Goal: Information Seeking & Learning: Compare options

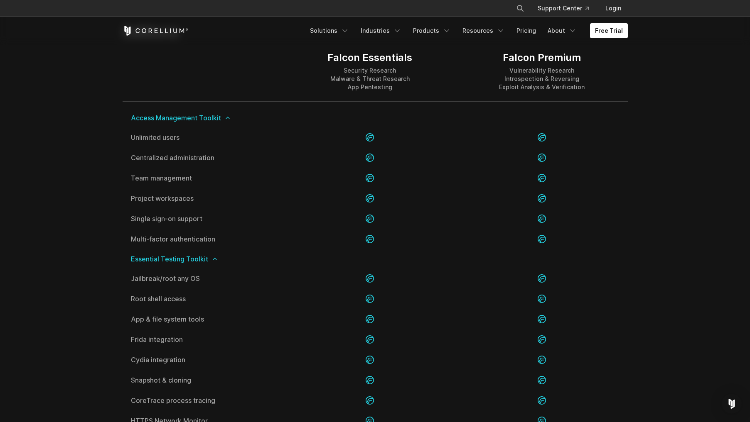
scroll to position [843, 0]
drag, startPoint x: 328, startPoint y: 56, endPoint x: 392, endPoint y: 86, distance: 69.7
click at [392, 87] on div "Falcon Essentials Security Research Malware & Threat Research App Pentesting" at bounding box center [369, 71] width 85 height 40
copy div "Falcon Essentials Security Research Malware & Threat Research App Pentesting"
drag, startPoint x: 504, startPoint y: 58, endPoint x: 586, endPoint y: 86, distance: 86.8
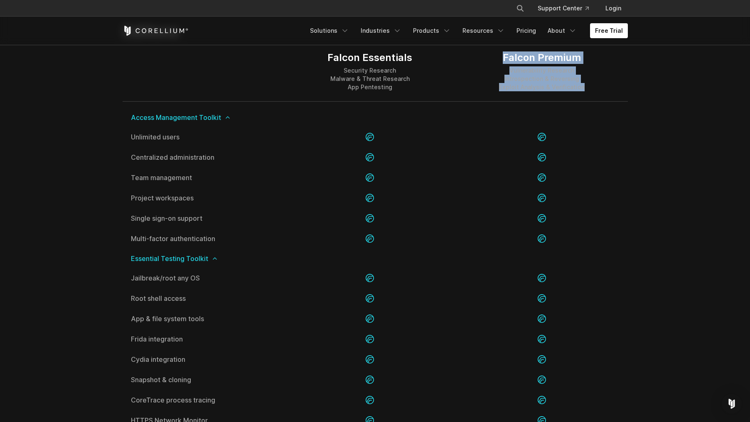
click at [586, 86] on div "Falcon Premium Vulnerability Research Introspection & Reversing Exploit Analysi…" at bounding box center [542, 72] width 172 height 60
copy div "Falcon Premium Vulnerability Research Introspection & Reversing Exploit Analysi…"
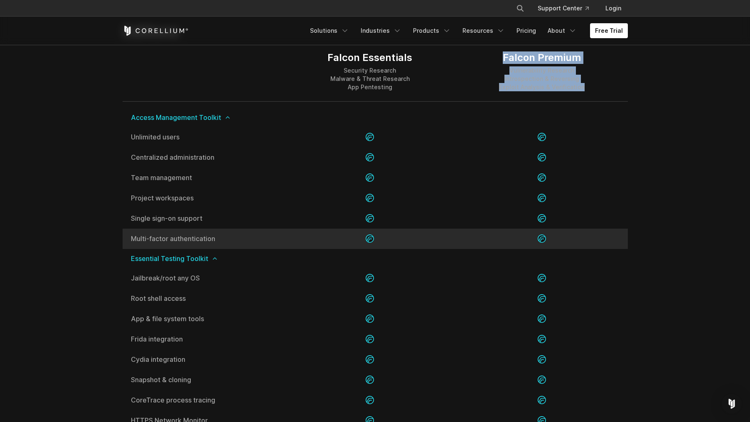
drag, startPoint x: 125, startPoint y: 117, endPoint x: 224, endPoint y: 238, distance: 157.0
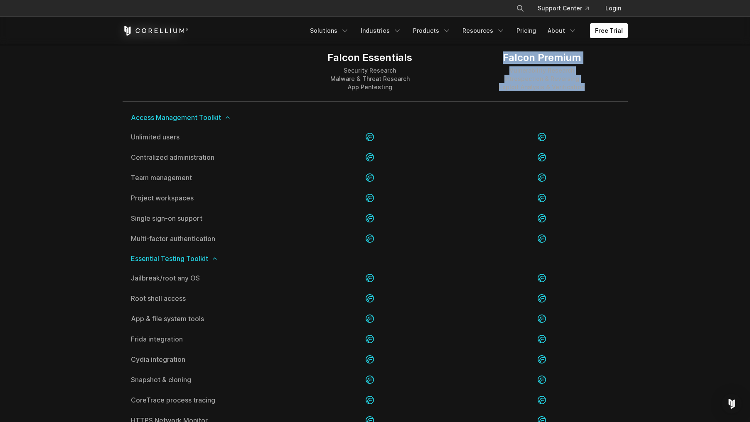
copy div "Access Management Toolkit Unlimited users Centralized administration Team manag…"
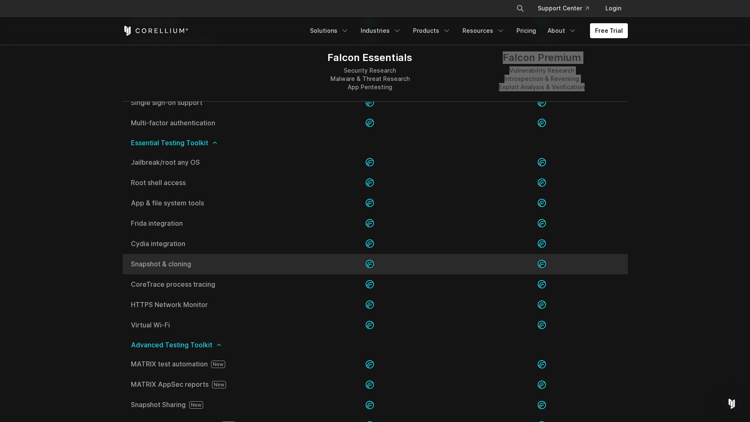
scroll to position [960, 0]
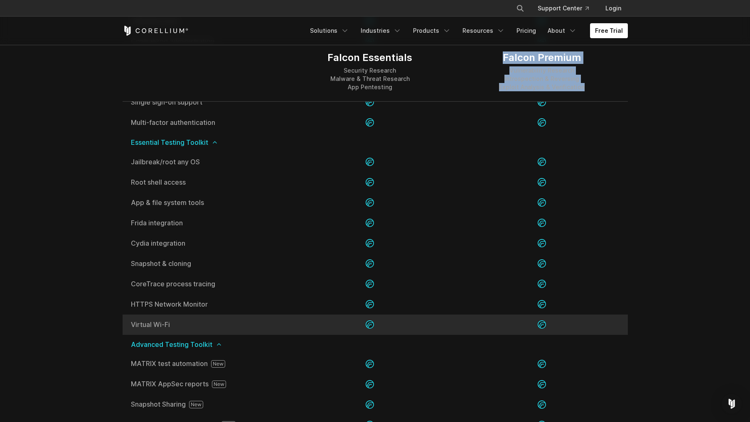
drag, startPoint x: 127, startPoint y: 143, endPoint x: 231, endPoint y: 326, distance: 210.3
copy div "Essential Testing Toolkit Jailbreak/root any OS Root shell access App & file sy…"
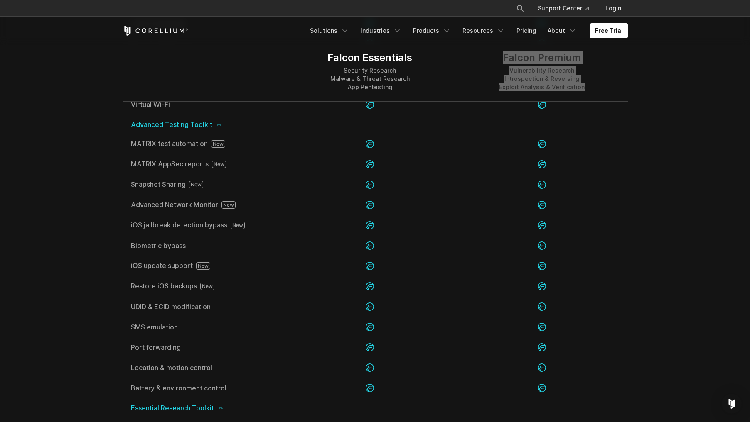
scroll to position [1179, 0]
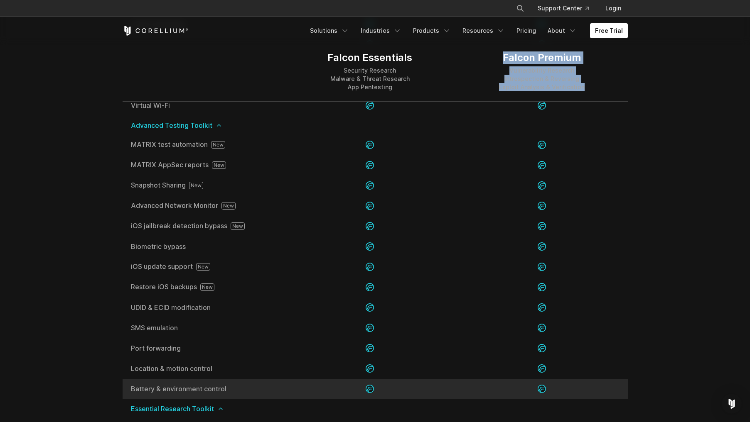
drag, startPoint x: 132, startPoint y: 127, endPoint x: 232, endPoint y: 387, distance: 279.0
click at [232, 387] on div "Access Management Toolkit Unlimited users Centralized administration" at bounding box center [375, 319] width 505 height 1107
copy div "Advanced Testing Toolkit MATRIX test automation MATRIX AppSec reports Snapshot …"
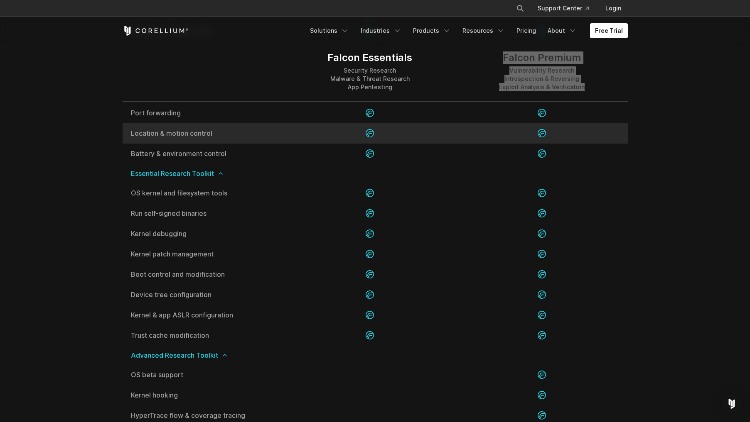
scroll to position [1415, 0]
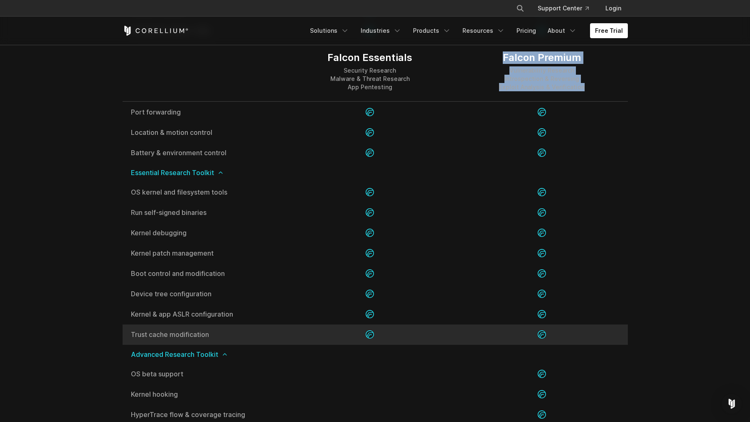
drag, startPoint x: 131, startPoint y: 172, endPoint x: 211, endPoint y: 334, distance: 180.9
click at [211, 334] on div "Access Management Toolkit Unlimited users Centralized administration" at bounding box center [375, 82] width 505 height 1107
copy div "Essential Research Toolkit OS kernel and filesystem tools Run self-signed binar…"
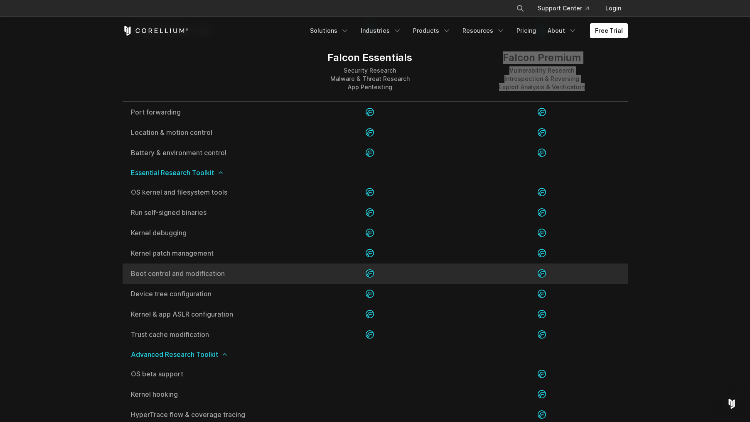
click at [409, 333] on div at bounding box center [370, 335] width 172 height 20
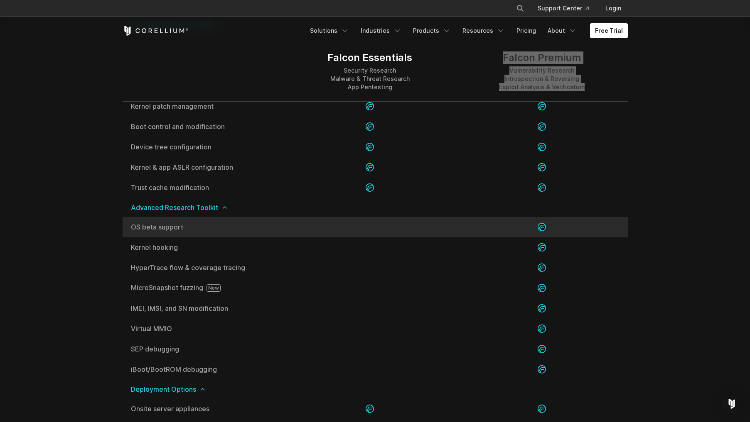
scroll to position [1584, 0]
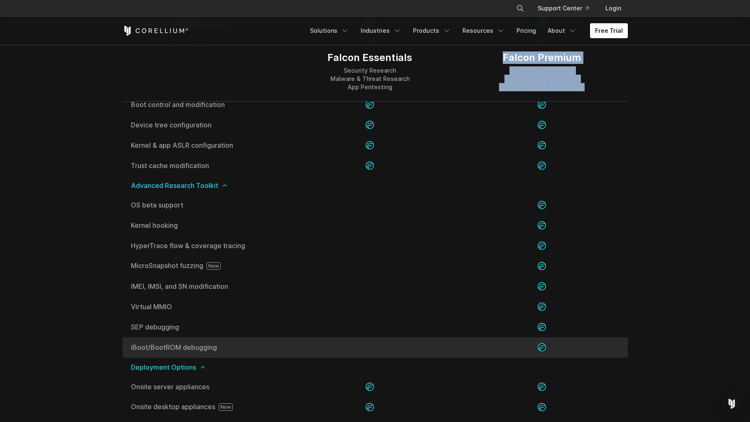
drag, startPoint x: 128, startPoint y: 184, endPoint x: 216, endPoint y: 348, distance: 186.7
copy div "Advanced Research Toolkit OS beta support Kernel hooking HyperTrace flow & cove…"
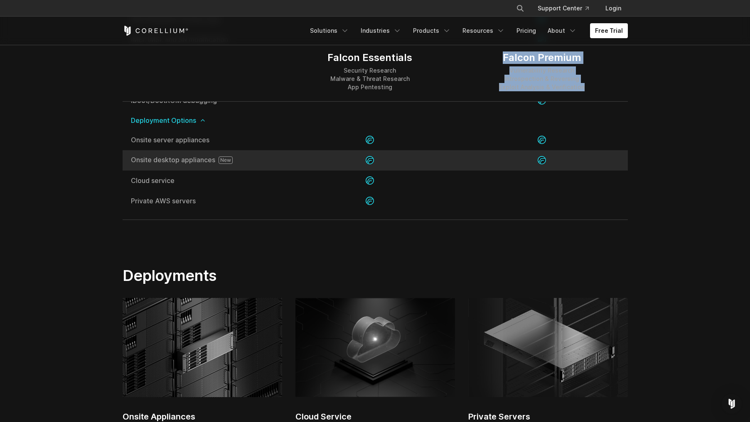
scroll to position [1830, 0]
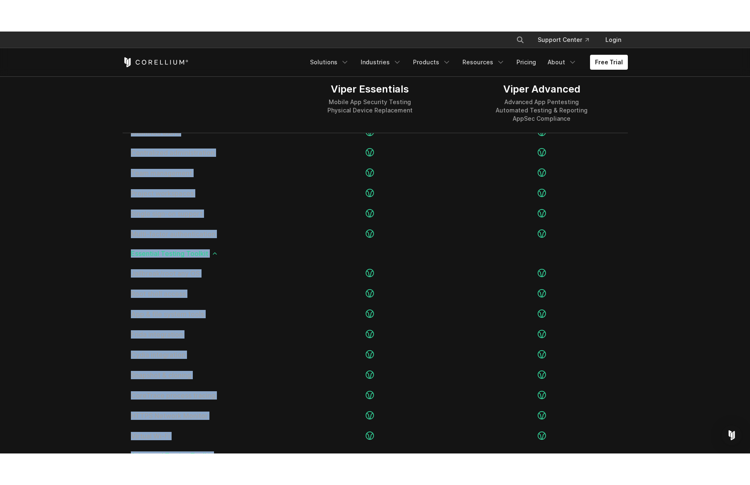
scroll to position [1221, 0]
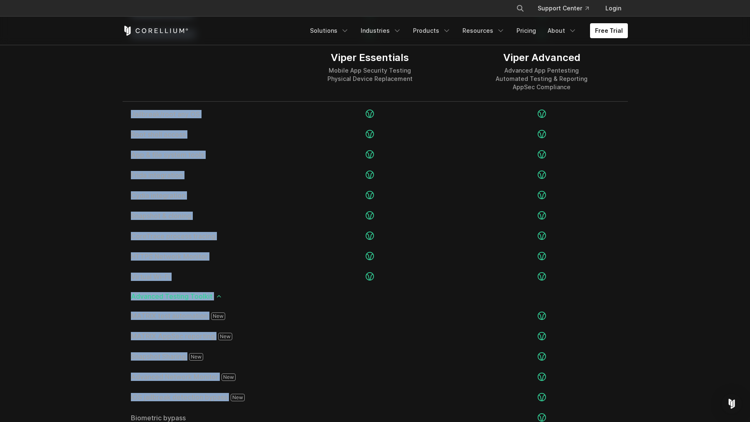
drag, startPoint x: 131, startPoint y: 115, endPoint x: 235, endPoint y: 422, distance: 324.6
click at [235, 422] on html "× Search our site... Support Center Login" at bounding box center [375, 202] width 750 height 2846
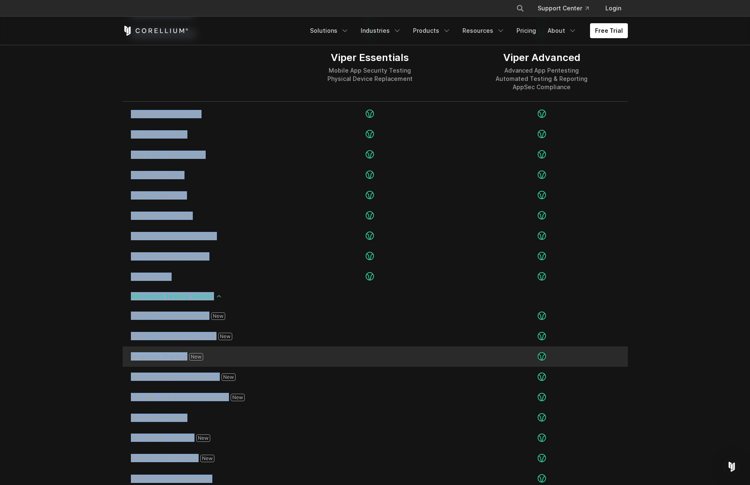
scroll to position [1477, 0]
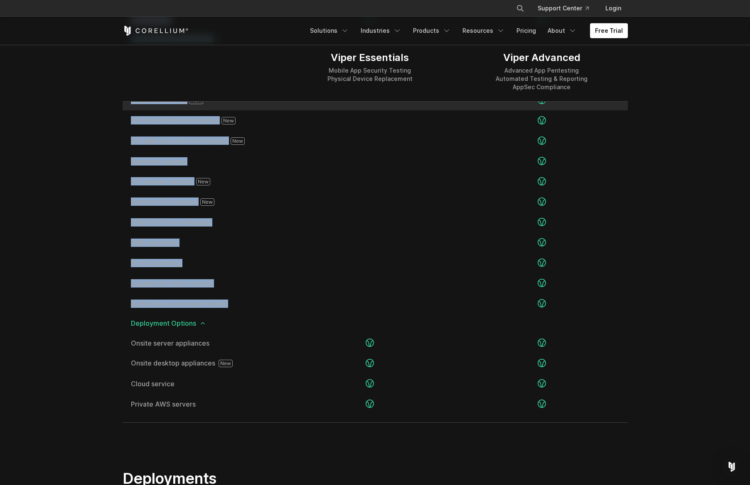
copy div "Access Management Toolkit Unlimited users Centralized administration Team manag…"
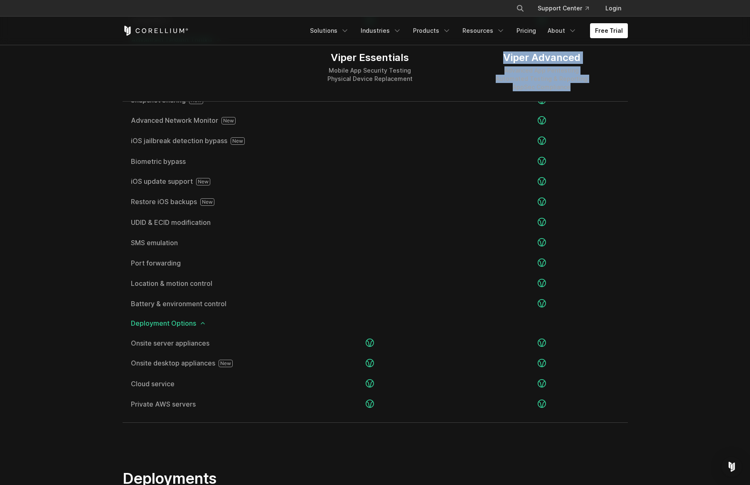
drag, startPoint x: 506, startPoint y: 57, endPoint x: 570, endPoint y: 86, distance: 70.1
click at [570, 86] on div "Viper Advanced Advanced App Pentesting Automated Testing & Reporting AppSec Com…" at bounding box center [541, 71] width 92 height 40
copy div "Viper Advanced Advanced App Pentesting Automated Testing & Reporting AppSec Com…"
click at [414, 80] on div "Viper Essentials Mobile App Security Testing Physical Device Replacement" at bounding box center [370, 72] width 172 height 60
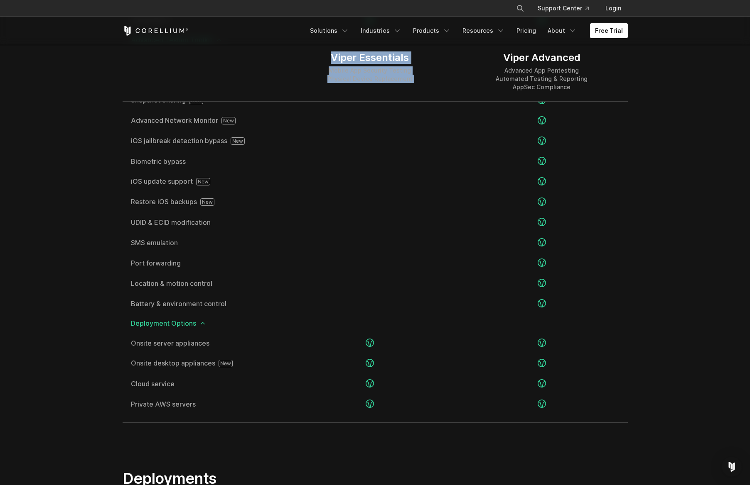
drag, startPoint x: 413, startPoint y: 80, endPoint x: 337, endPoint y: 59, distance: 78.3
click at [337, 59] on div "Viper Essentials Mobile App Security Testing Physical Device Replacement" at bounding box center [370, 72] width 172 height 60
copy div "Viper Essentials Mobile App Security Testing Physical Device Replacement"
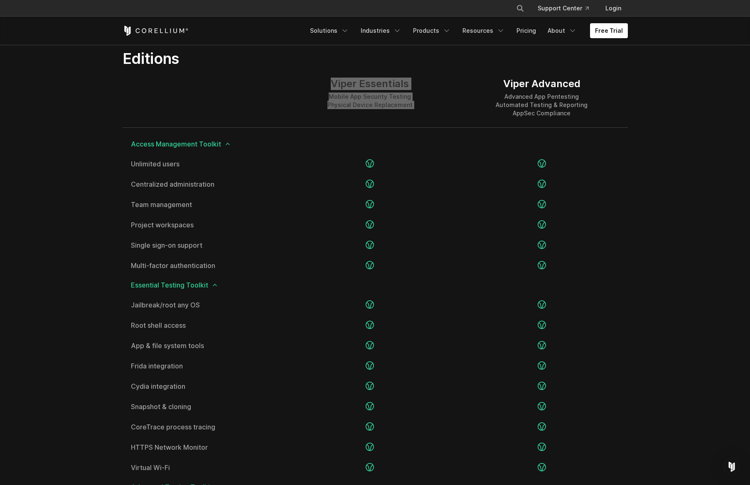
scroll to position [1049, 0]
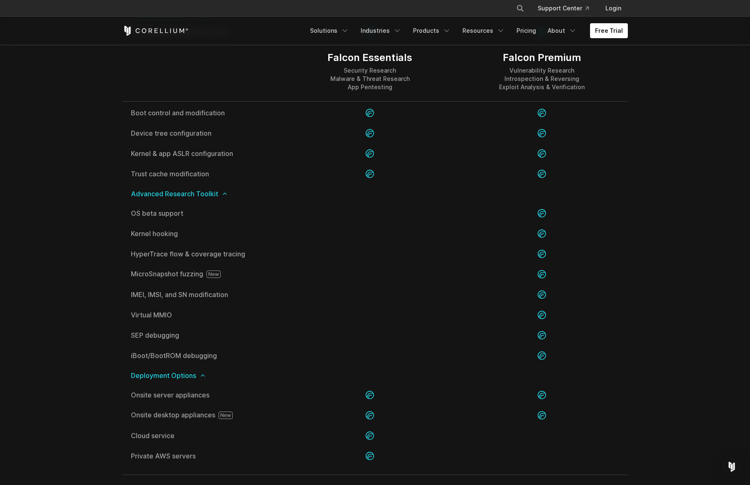
scroll to position [1576, 0]
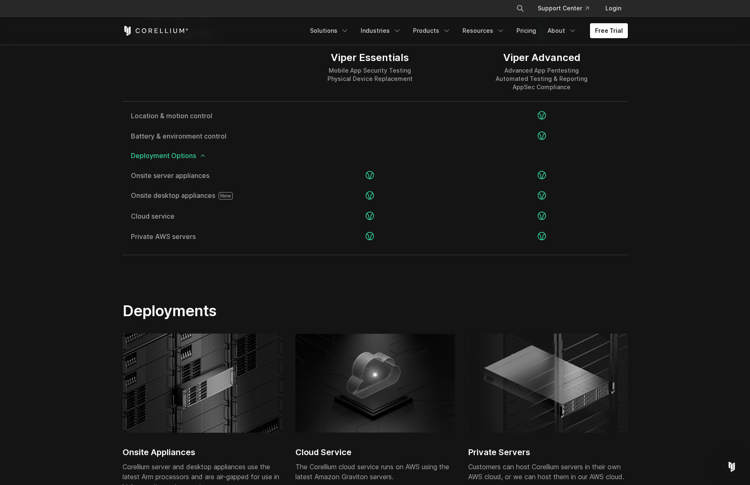
scroll to position [1645, 0]
